Goal: Obtain resource: Obtain resource

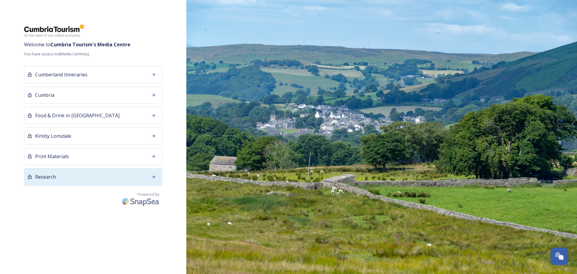
click at [67, 179] on div "Research" at bounding box center [93, 176] width 138 height 17
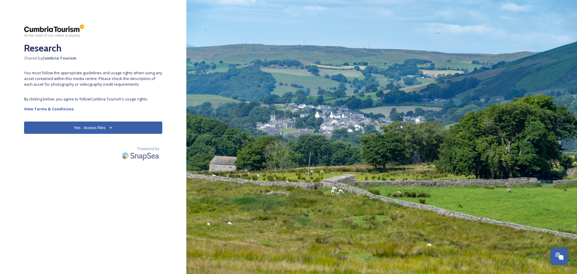
click at [99, 124] on button "Yes - Access Files" at bounding box center [93, 127] width 138 height 12
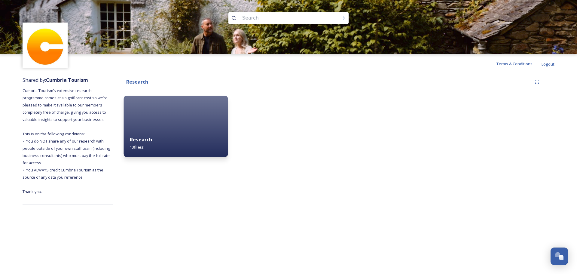
click at [147, 146] on div "Research 13 file(s)" at bounding box center [176, 143] width 104 height 27
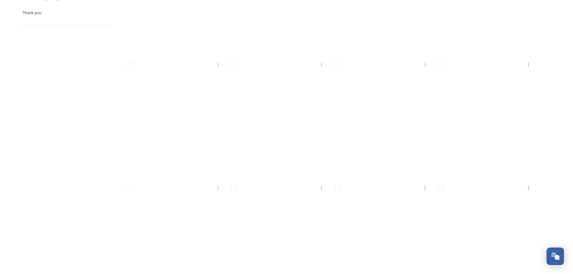
scroll to position [241, 0]
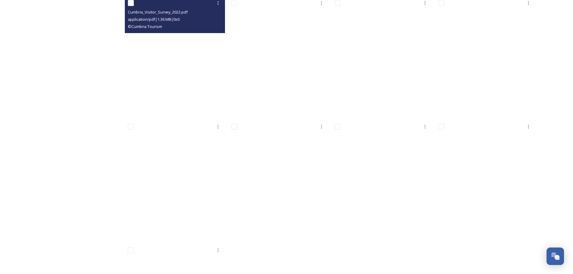
click at [165, 27] on div "© Cumbria Tourism" at bounding box center [176, 26] width 96 height 7
click at [133, 4] on input "checkbox" at bounding box center [131, 3] width 6 height 6
checkbox input "true"
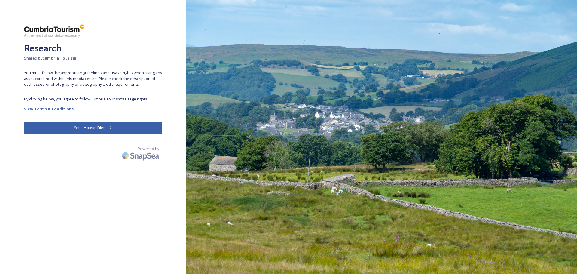
click at [104, 130] on button "Yes - Access Files" at bounding box center [93, 127] width 138 height 12
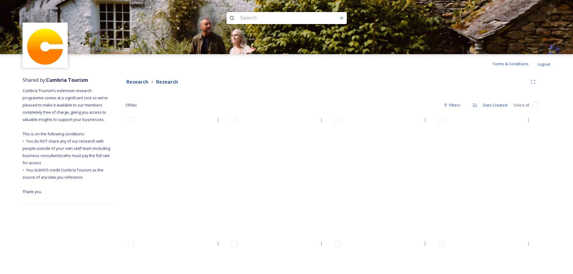
scroll to position [120, 0]
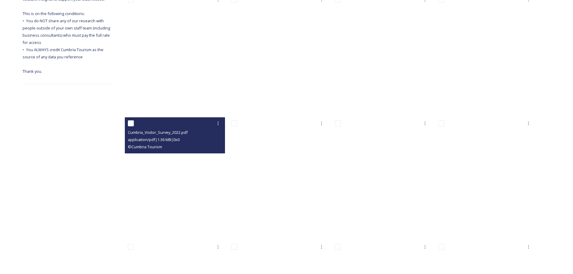
drag, startPoint x: 130, startPoint y: 125, endPoint x: 178, endPoint y: 134, distance: 48.9
click at [130, 125] on input "checkbox" at bounding box center [131, 123] width 6 height 6
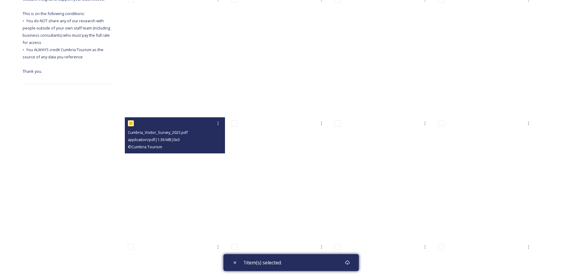
click at [197, 125] on div at bounding box center [176, 123] width 96 height 11
click at [199, 132] on div "Cumbria_Visitor_Survey_2022.pdf" at bounding box center [176, 132] width 96 height 7
click at [130, 123] on input "checkbox" at bounding box center [131, 123] width 6 height 6
checkbox input "false"
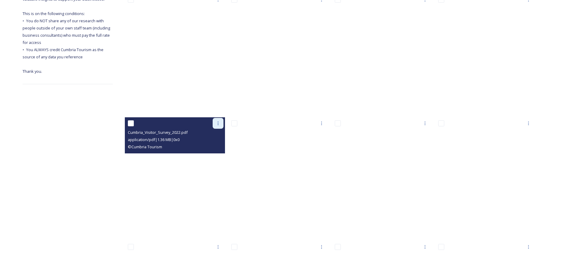
click at [217, 125] on icon at bounding box center [218, 123] width 5 height 5
click at [211, 133] on span "View File" at bounding box center [210, 136] width 16 height 6
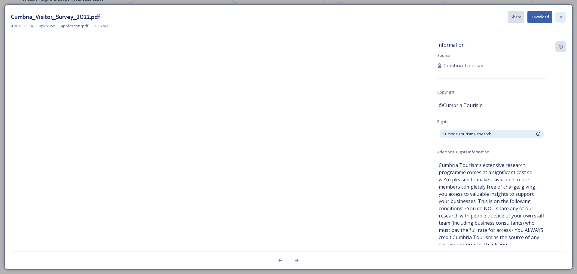
click at [559, 18] on icon at bounding box center [561, 17] width 5 height 5
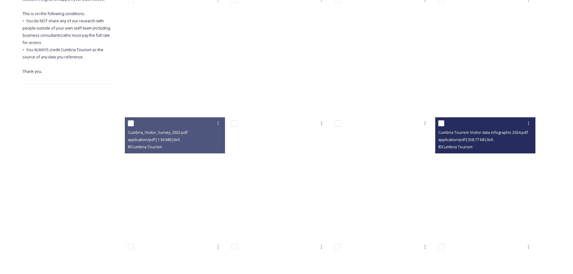
scroll to position [30, 0]
